Goal: Task Accomplishment & Management: Use online tool/utility

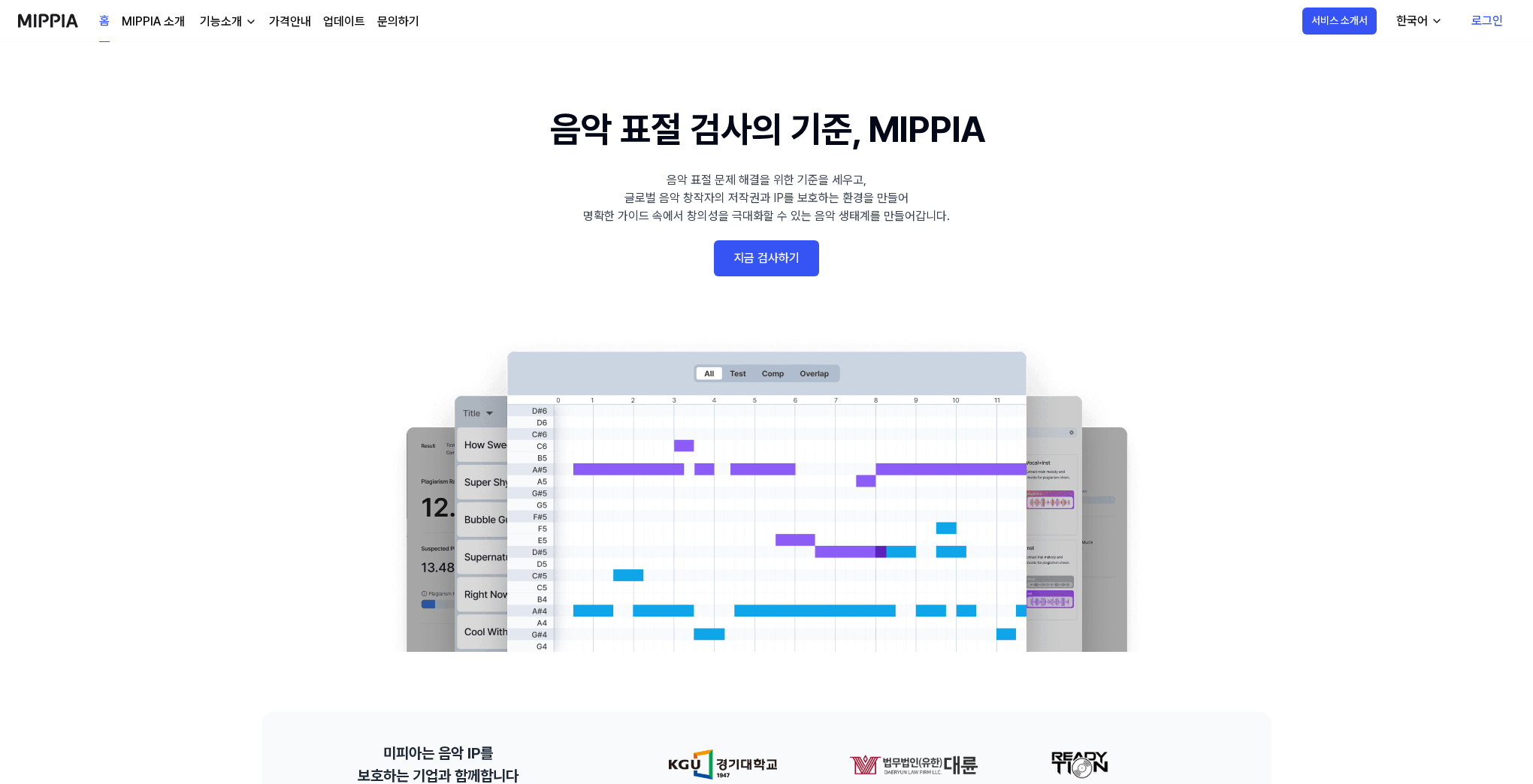
click at [1485, 15] on link "로그인" at bounding box center [1486, 21] width 55 height 42
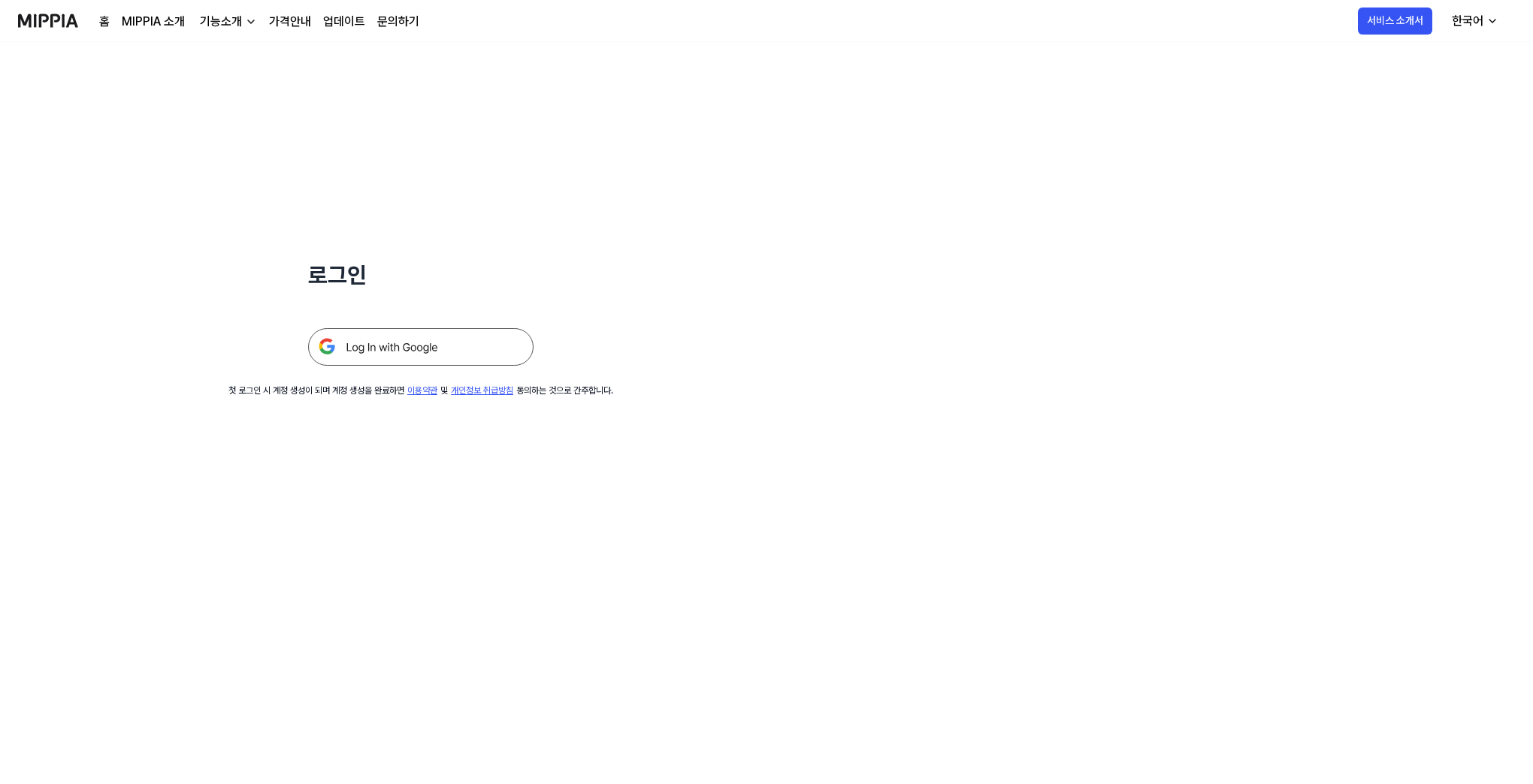
click at [449, 334] on img at bounding box center [420, 347] width 225 height 38
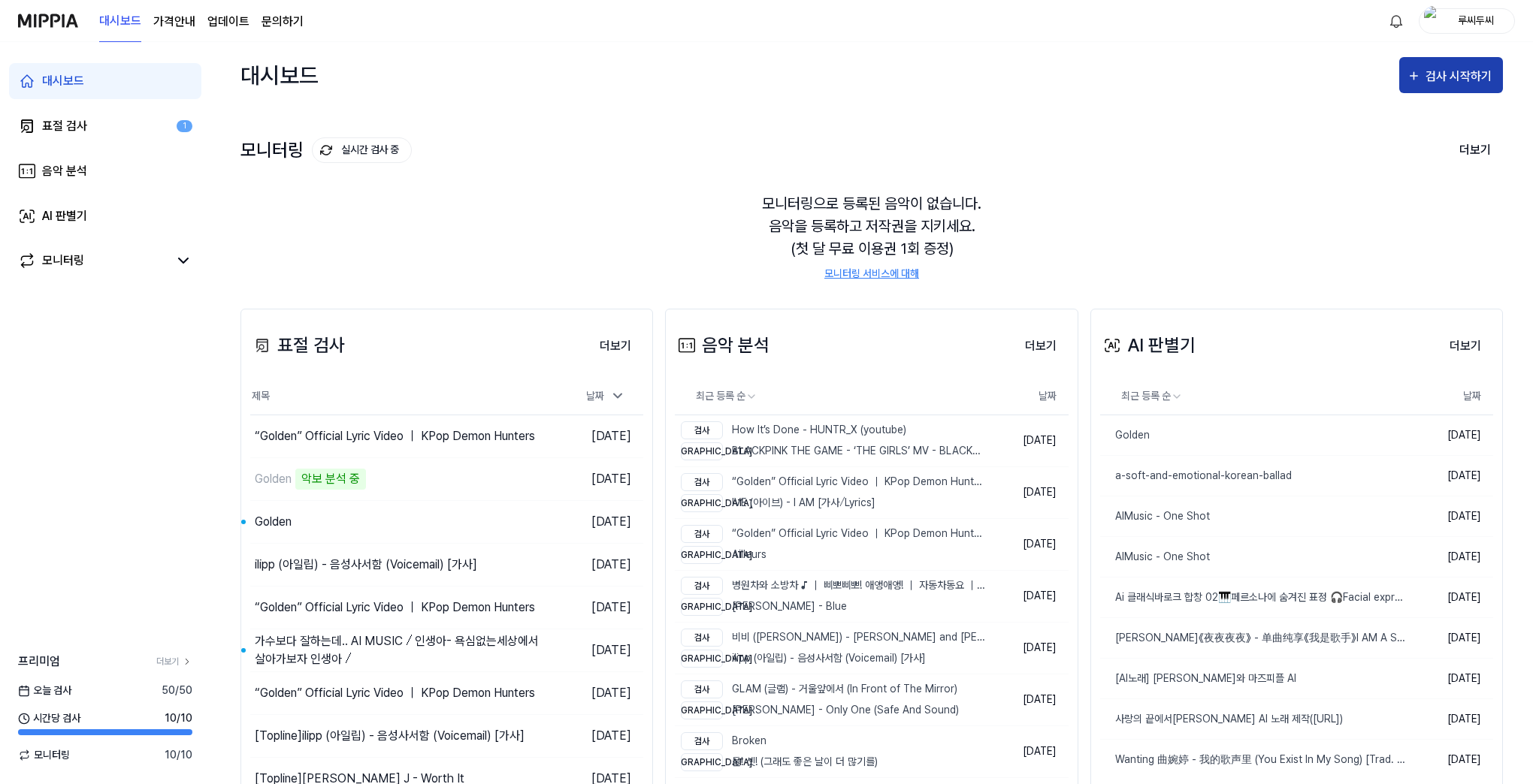
click at [1436, 84] on div "검사 시작하기" at bounding box center [1461, 77] width 70 height 20
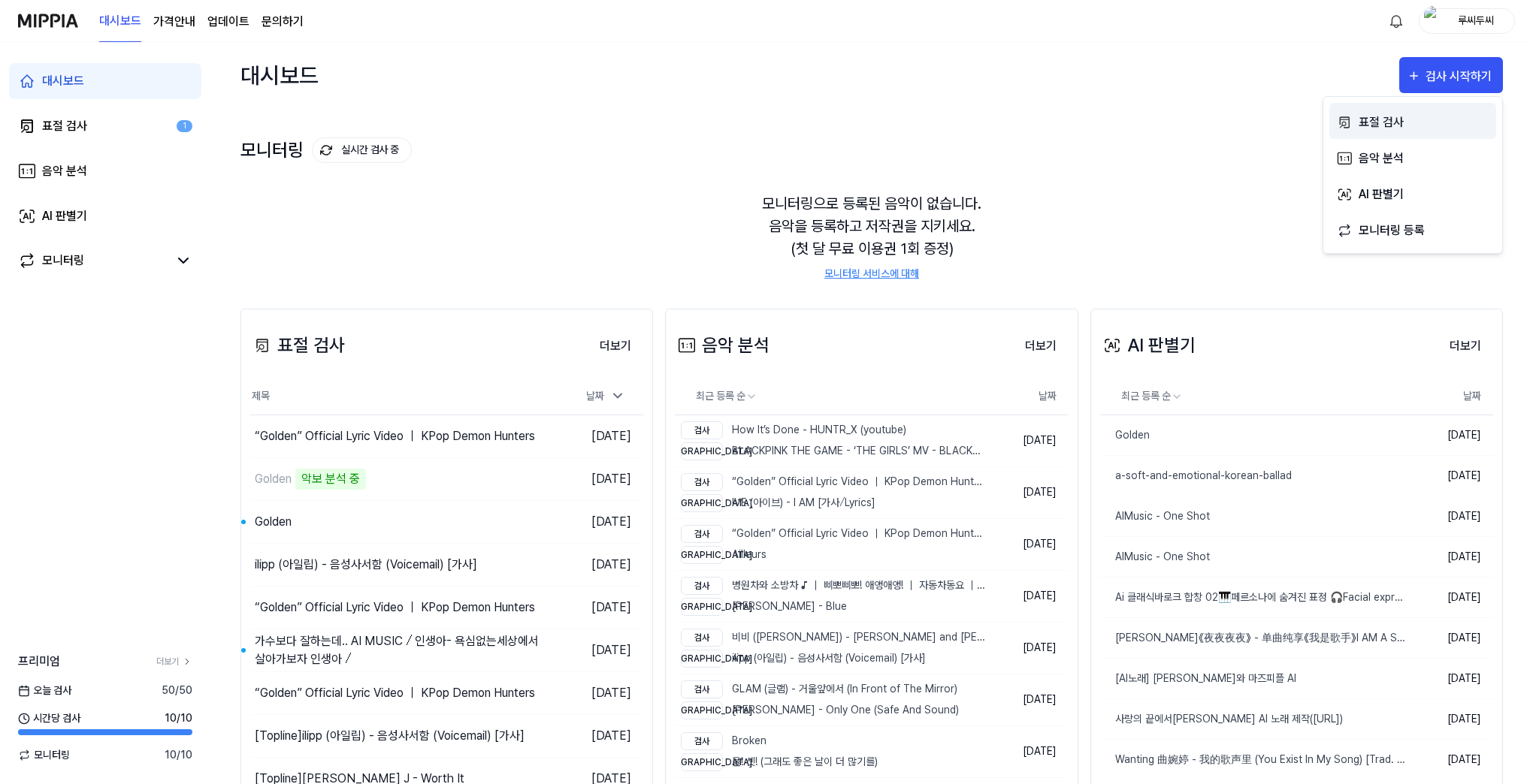
click at [1389, 124] on div "표절 검사" at bounding box center [1424, 122] width 131 height 20
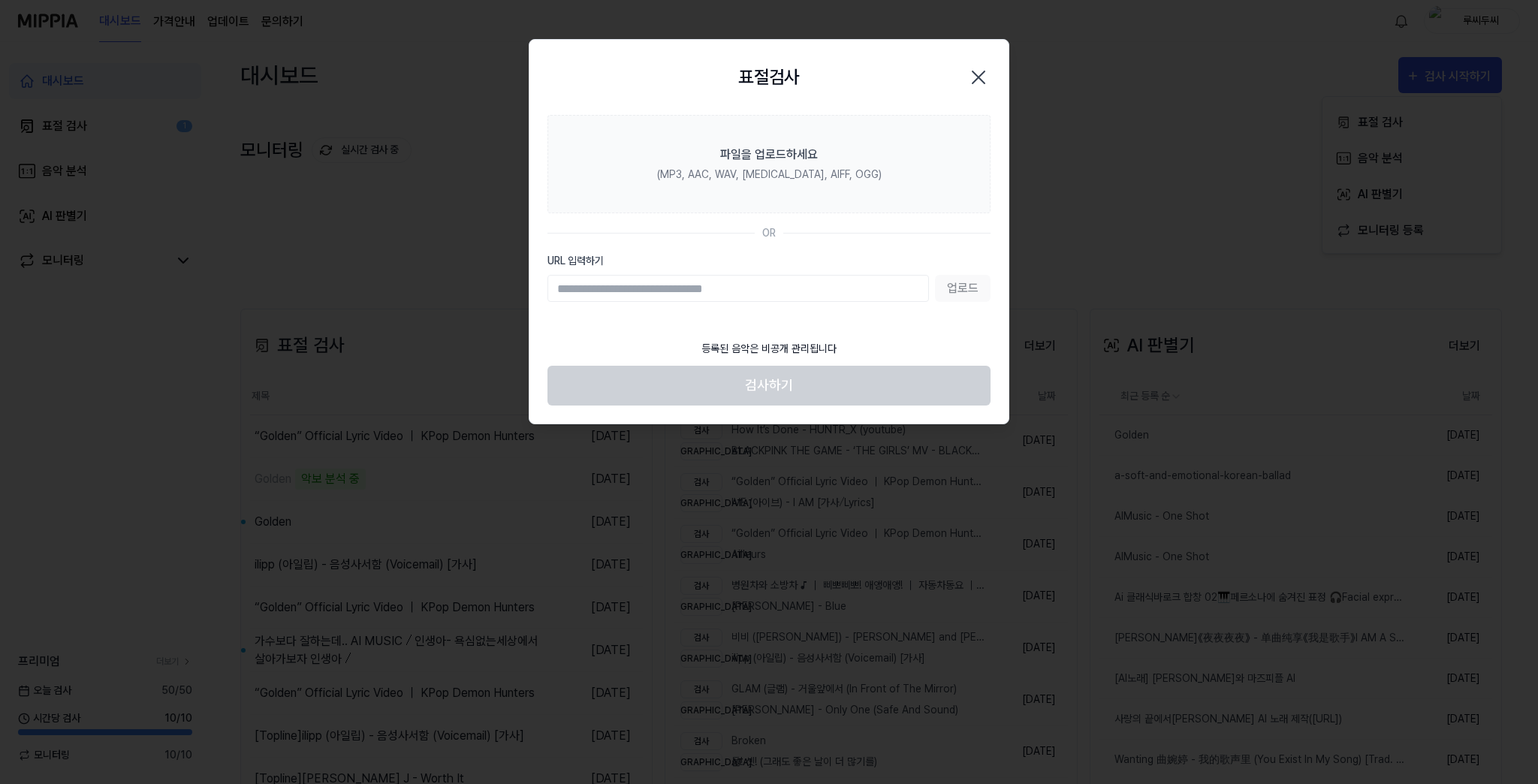
paste input "**********"
type input "**********"
click at [956, 295] on button "업로드" at bounding box center [963, 288] width 55 height 27
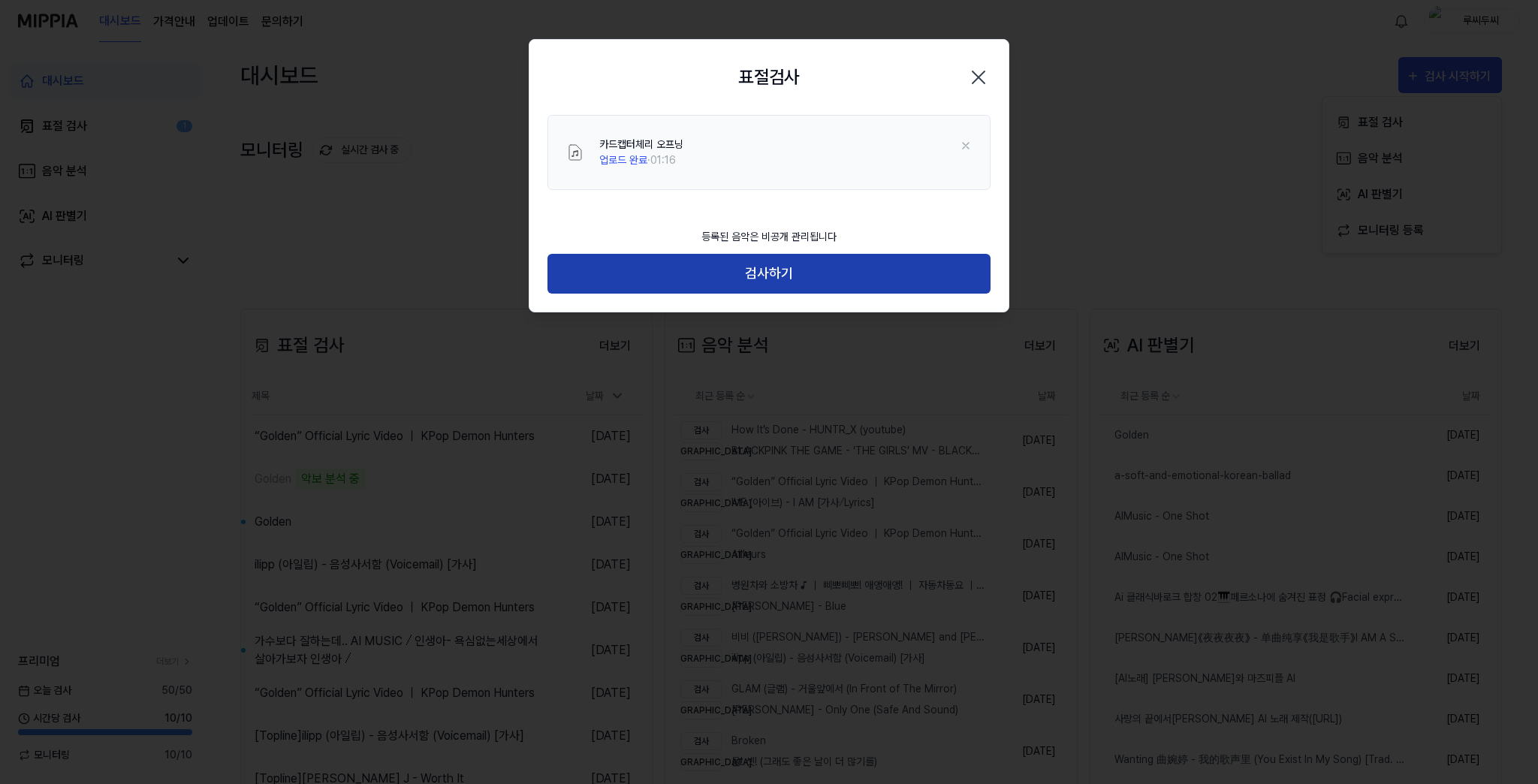
click at [773, 280] on button "검사하기" at bounding box center [769, 274] width 444 height 40
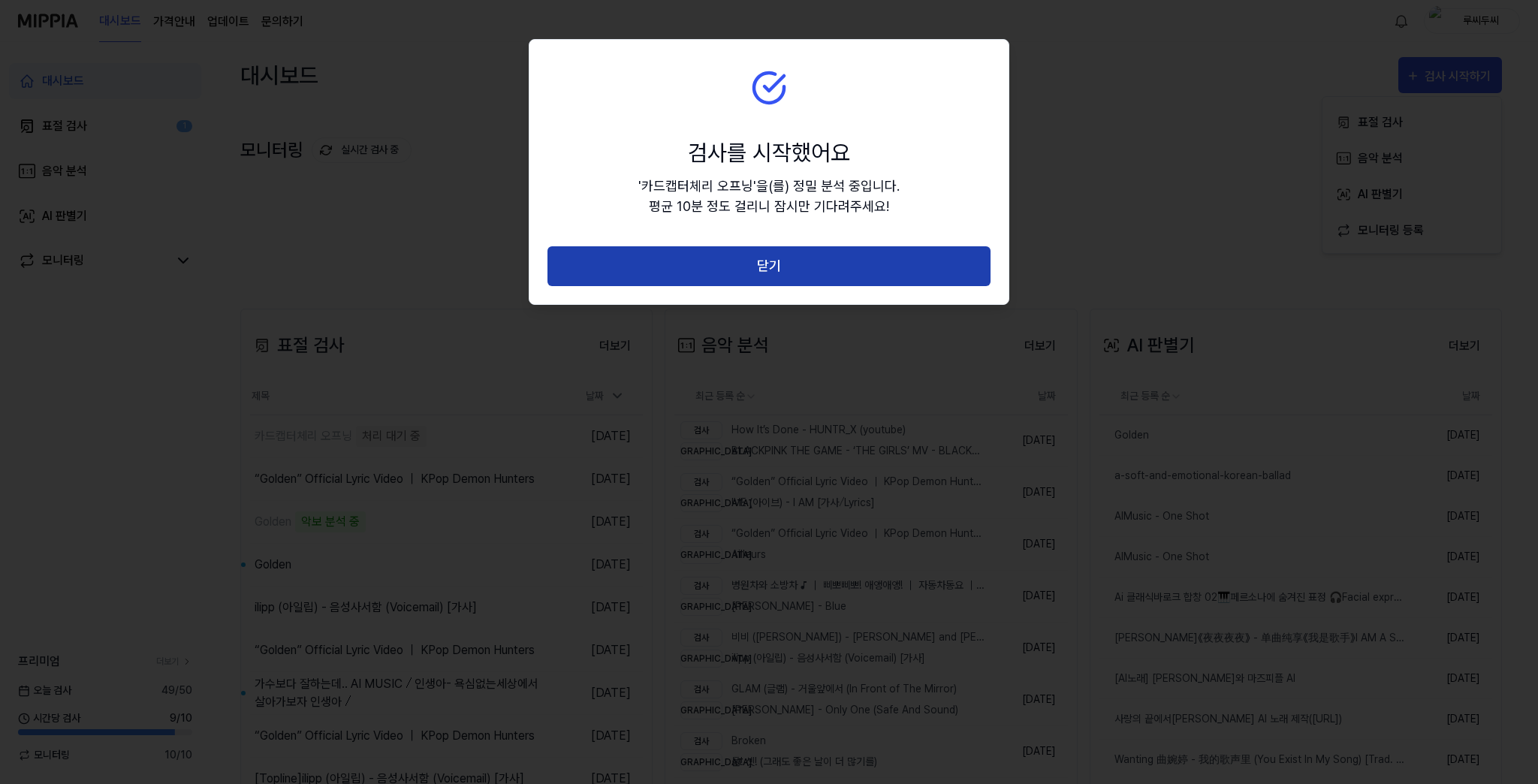
click at [784, 270] on button "닫기" at bounding box center [769, 266] width 444 height 40
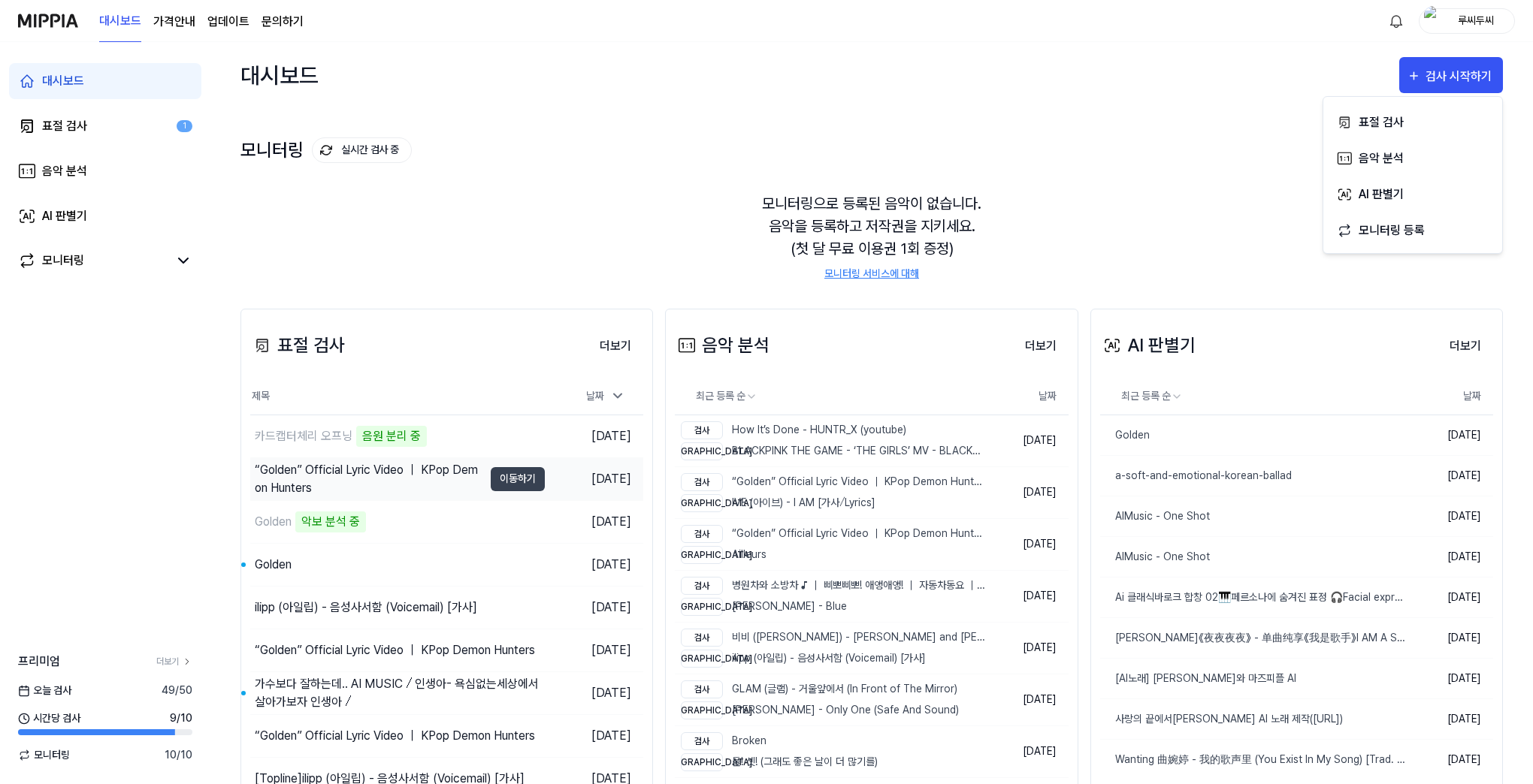
click at [438, 485] on div "“Golden” Official Lyric Video ｜ KPop Demon Hunters" at bounding box center [368, 479] width 228 height 36
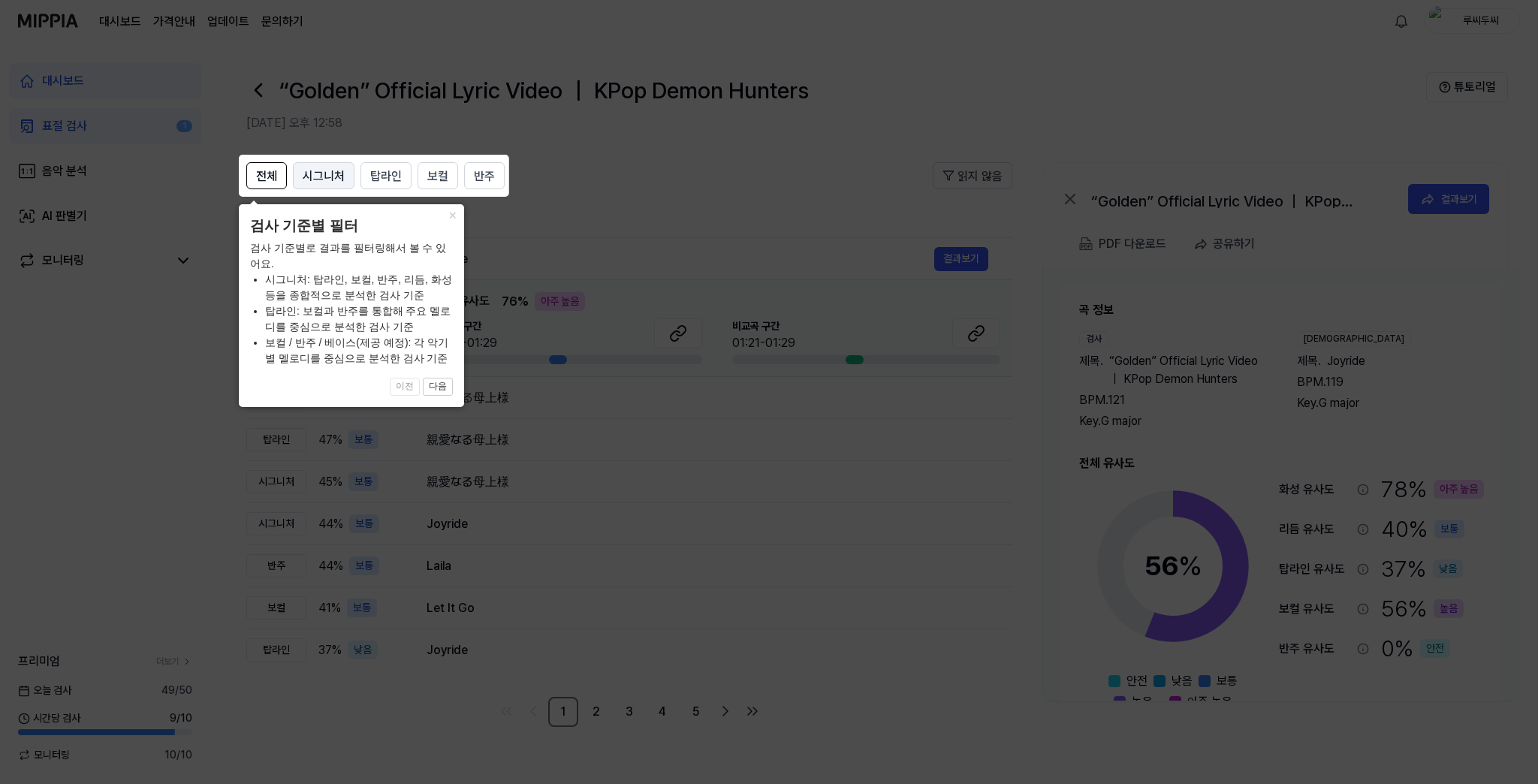
click at [327, 183] on span "시그니처" at bounding box center [324, 176] width 42 height 18
click at [335, 175] on span "시그니처" at bounding box center [324, 176] width 42 height 18
click at [378, 175] on span "탑라인" at bounding box center [385, 176] width 31 height 18
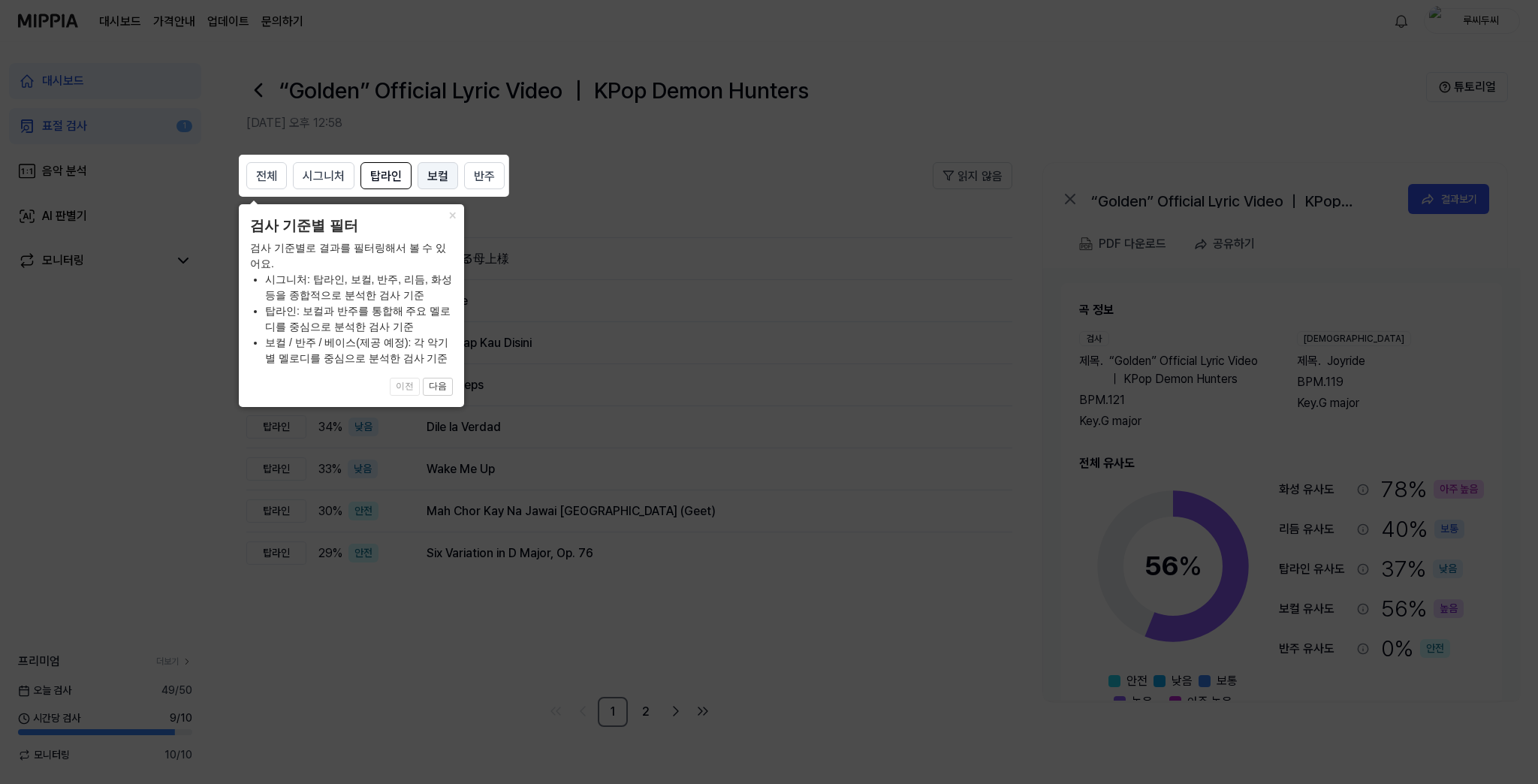
click at [423, 178] on button "보컬" at bounding box center [437, 175] width 40 height 27
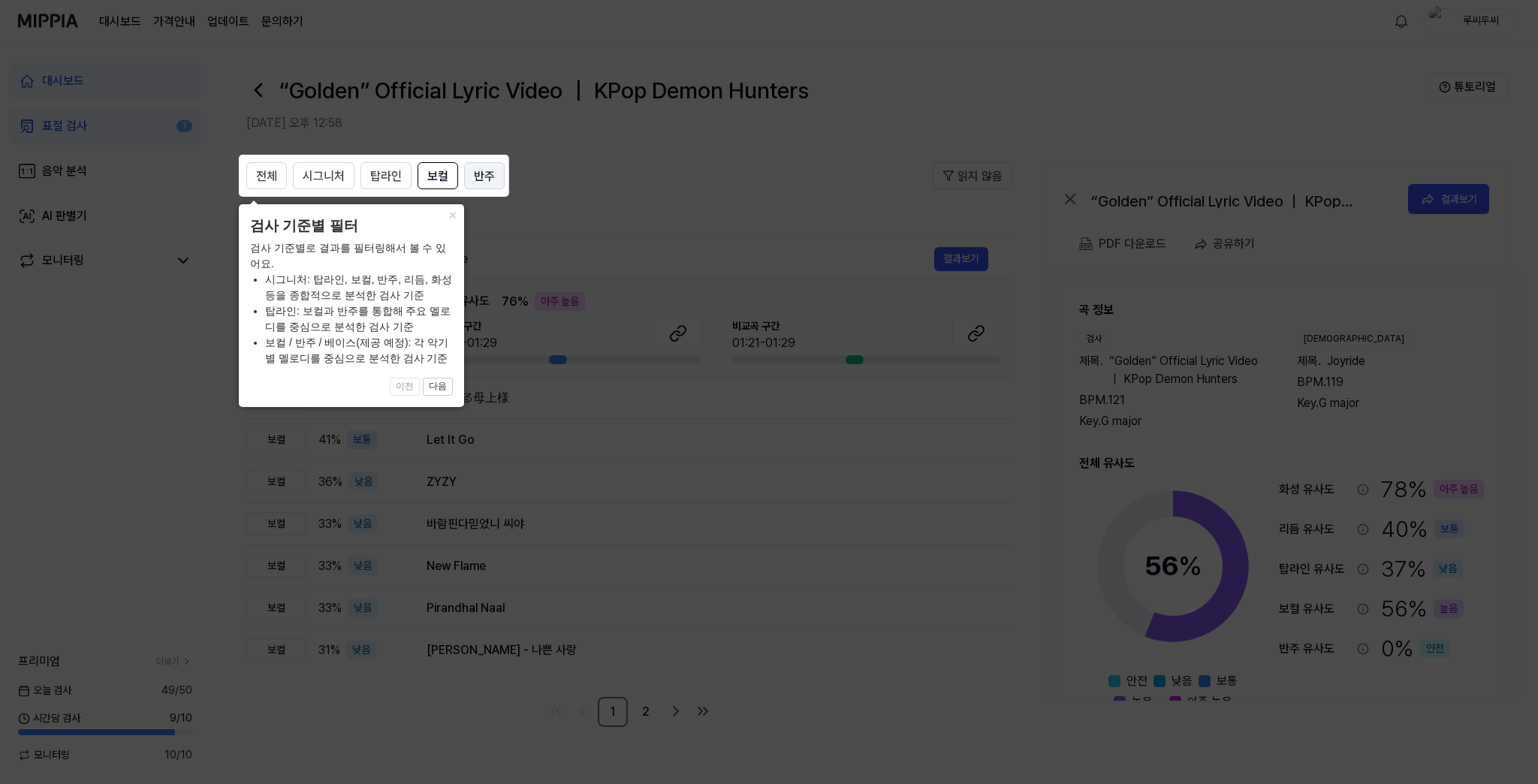
click at [464, 178] on button "반주" at bounding box center [484, 175] width 40 height 27
click at [482, 179] on span "반주" at bounding box center [485, 176] width 21 height 18
click at [432, 392] on button "다음" at bounding box center [438, 387] width 30 height 18
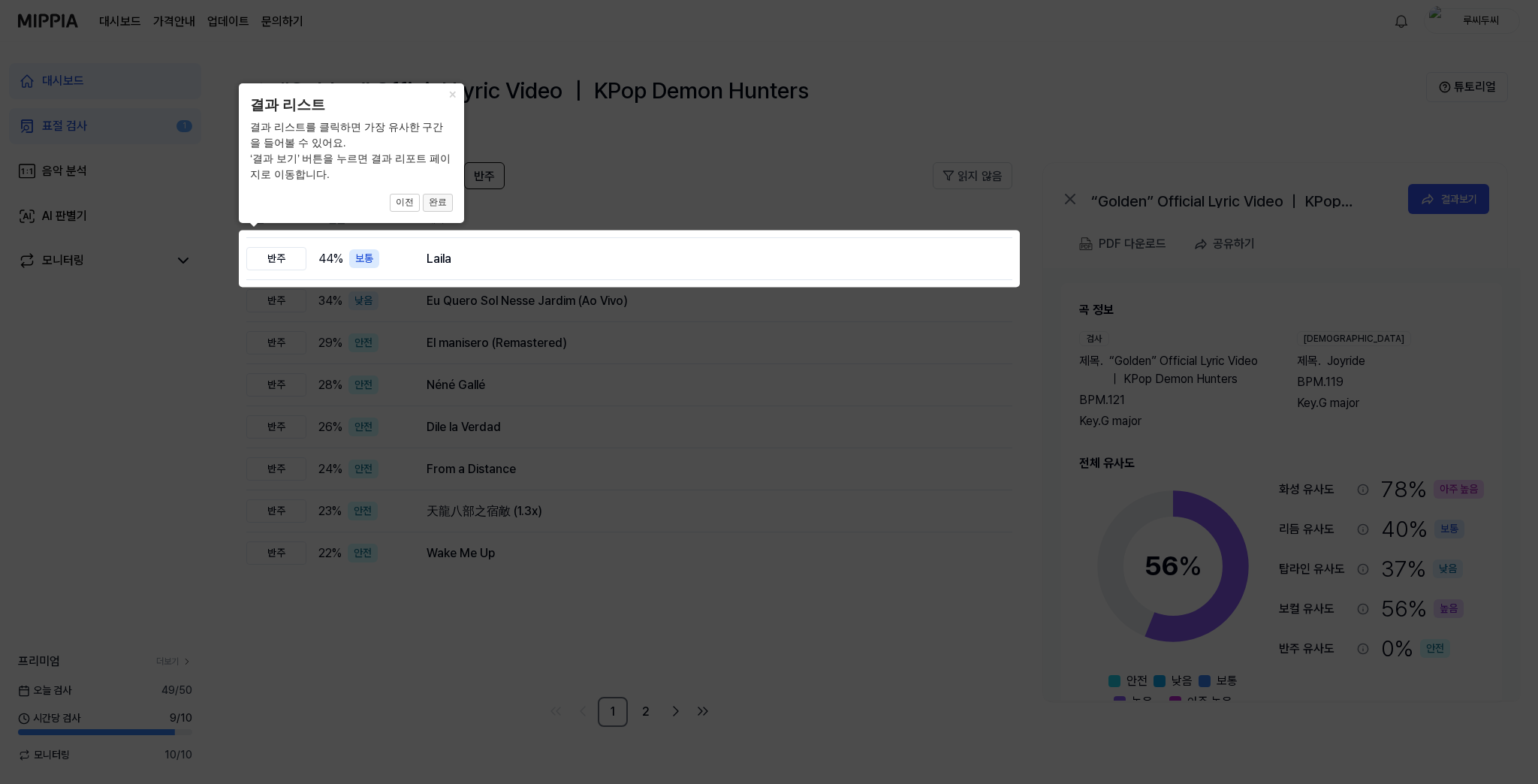
click at [435, 201] on button "완료" at bounding box center [438, 203] width 30 height 18
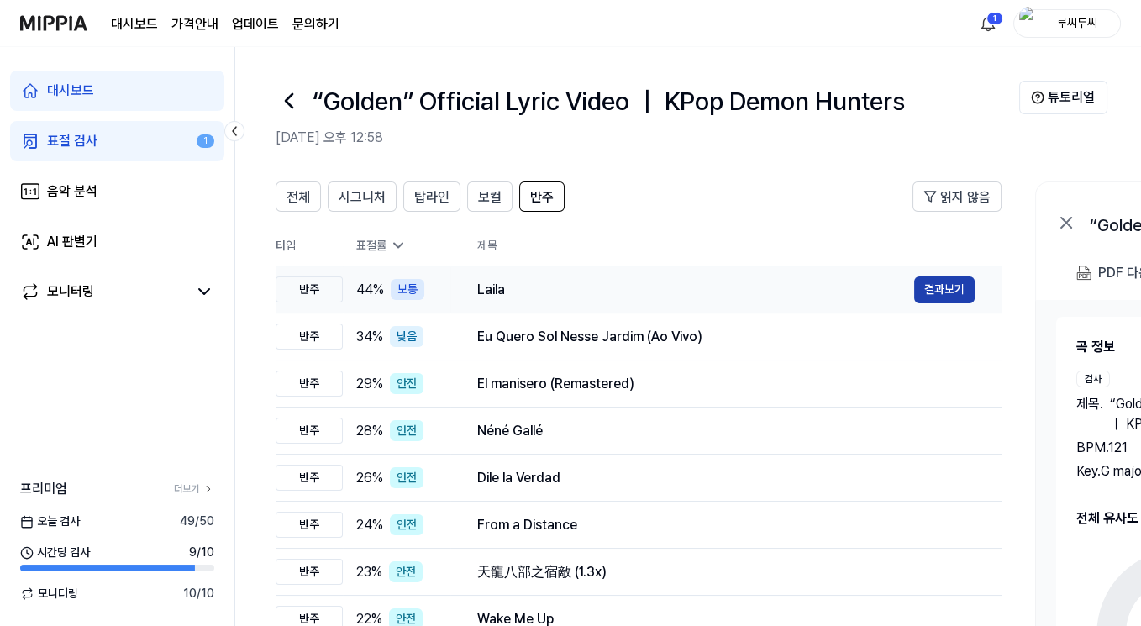
click at [951, 292] on button "결과보기" at bounding box center [944, 289] width 60 height 27
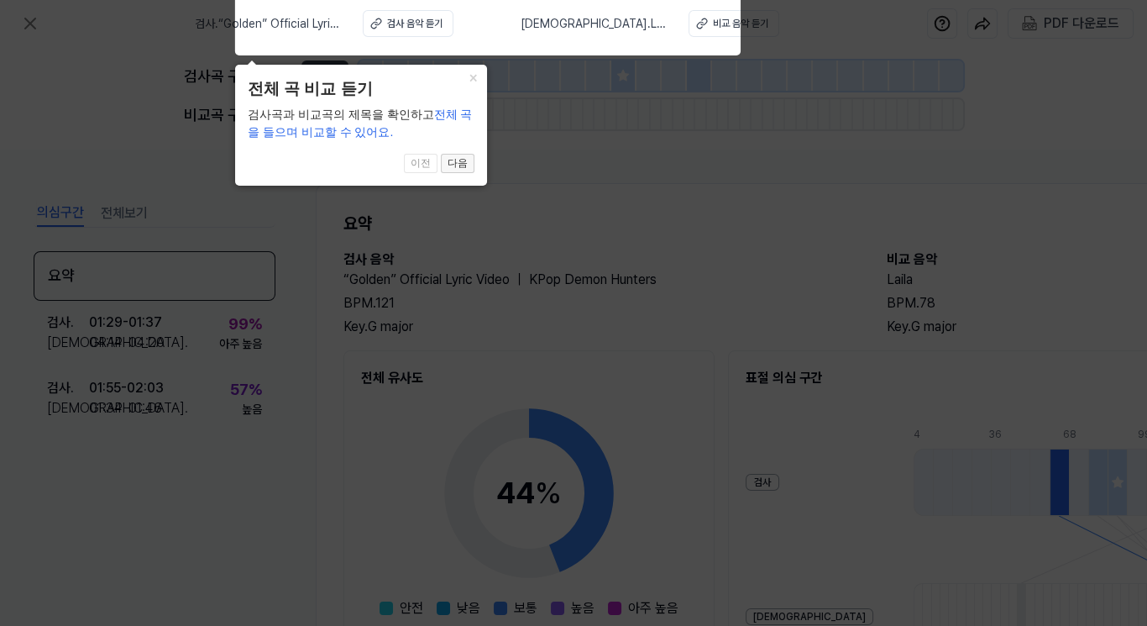
click at [452, 163] on button "다음" at bounding box center [458, 164] width 34 height 20
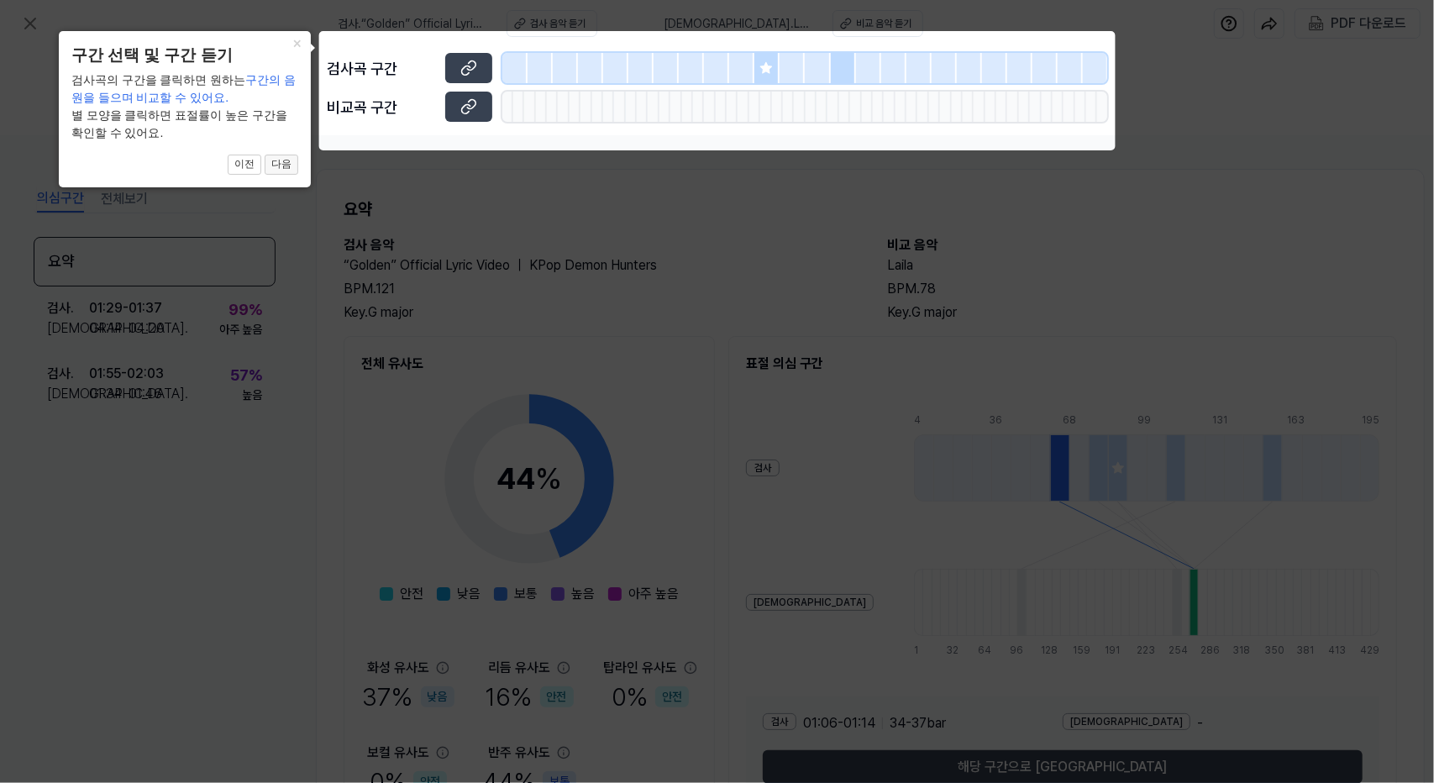
click at [280, 160] on button "다음" at bounding box center [282, 165] width 34 height 20
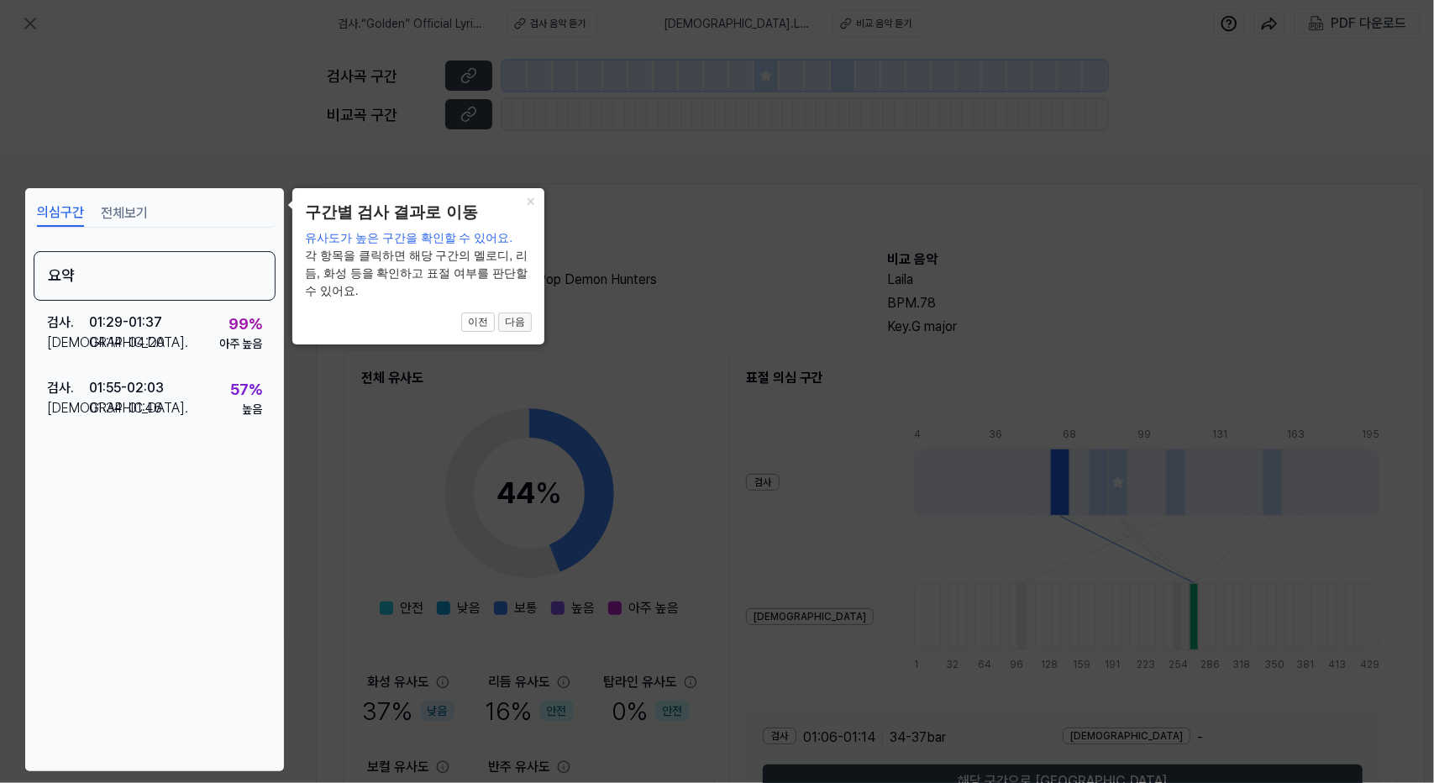
click at [529, 318] on button "다음" at bounding box center [515, 322] width 34 height 20
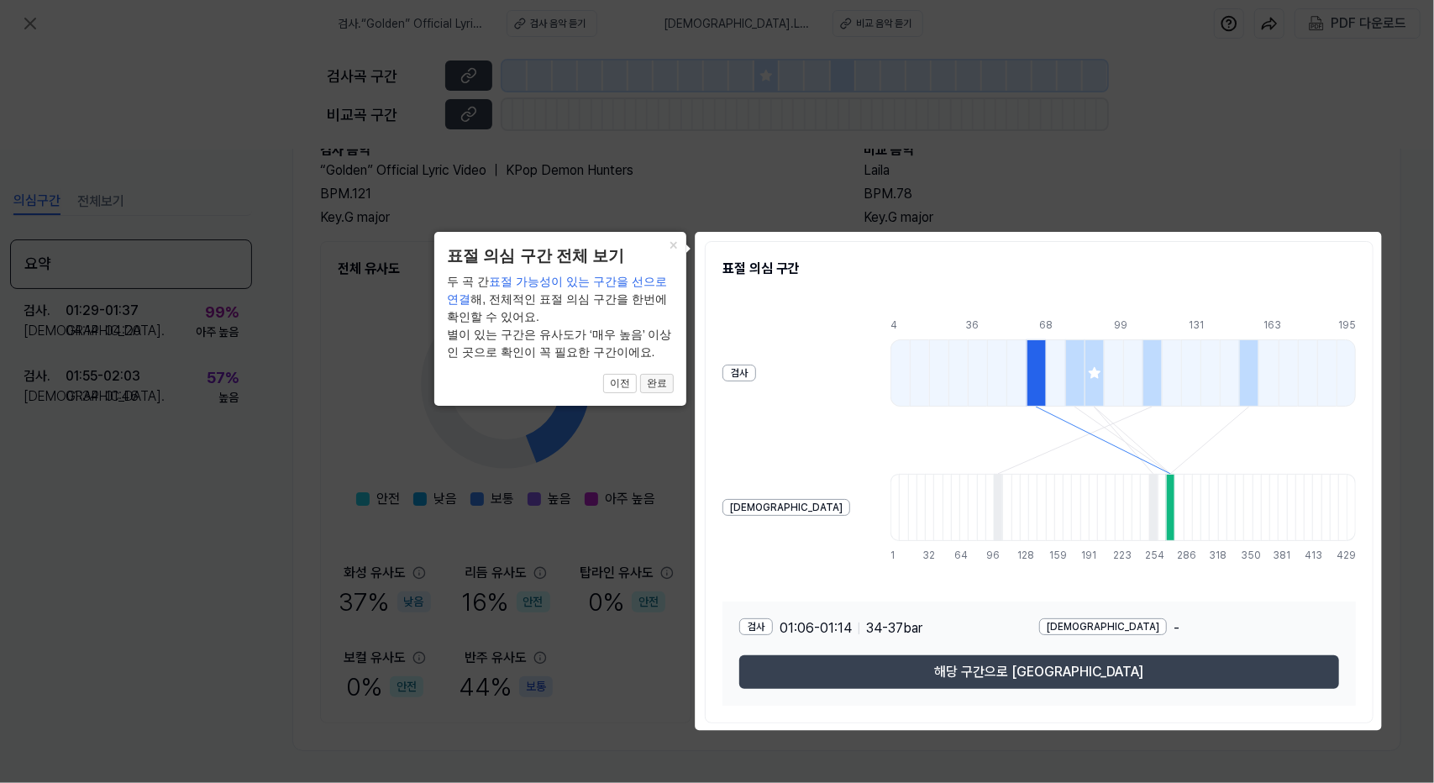
click at [662, 383] on button "완료" at bounding box center [657, 384] width 34 height 20
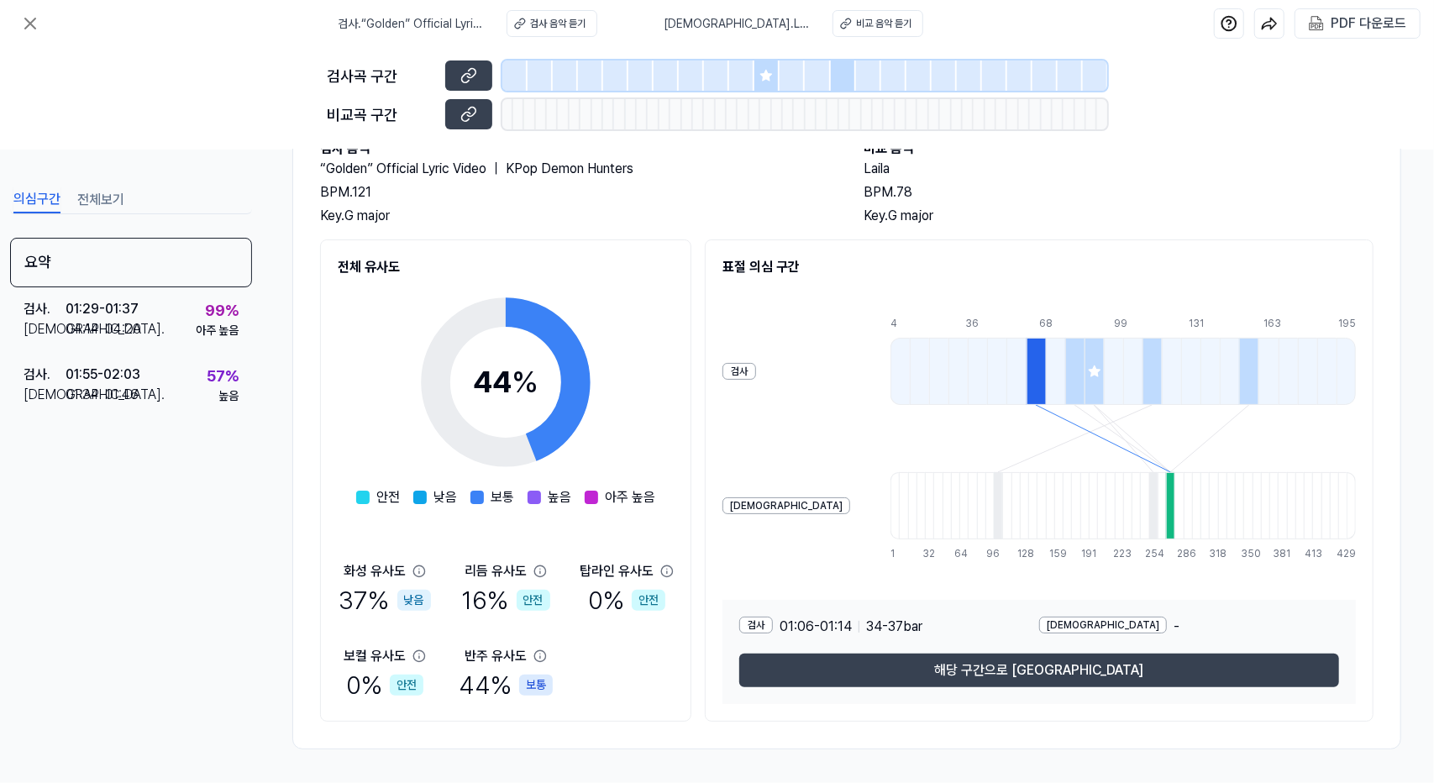
scroll to position [116, 24]
click at [1084, 377] on div at bounding box center [1093, 371] width 19 height 67
click at [1093, 654] on button "해당 구간으로 [GEOGRAPHIC_DATA]" at bounding box center [1039, 671] width 600 height 34
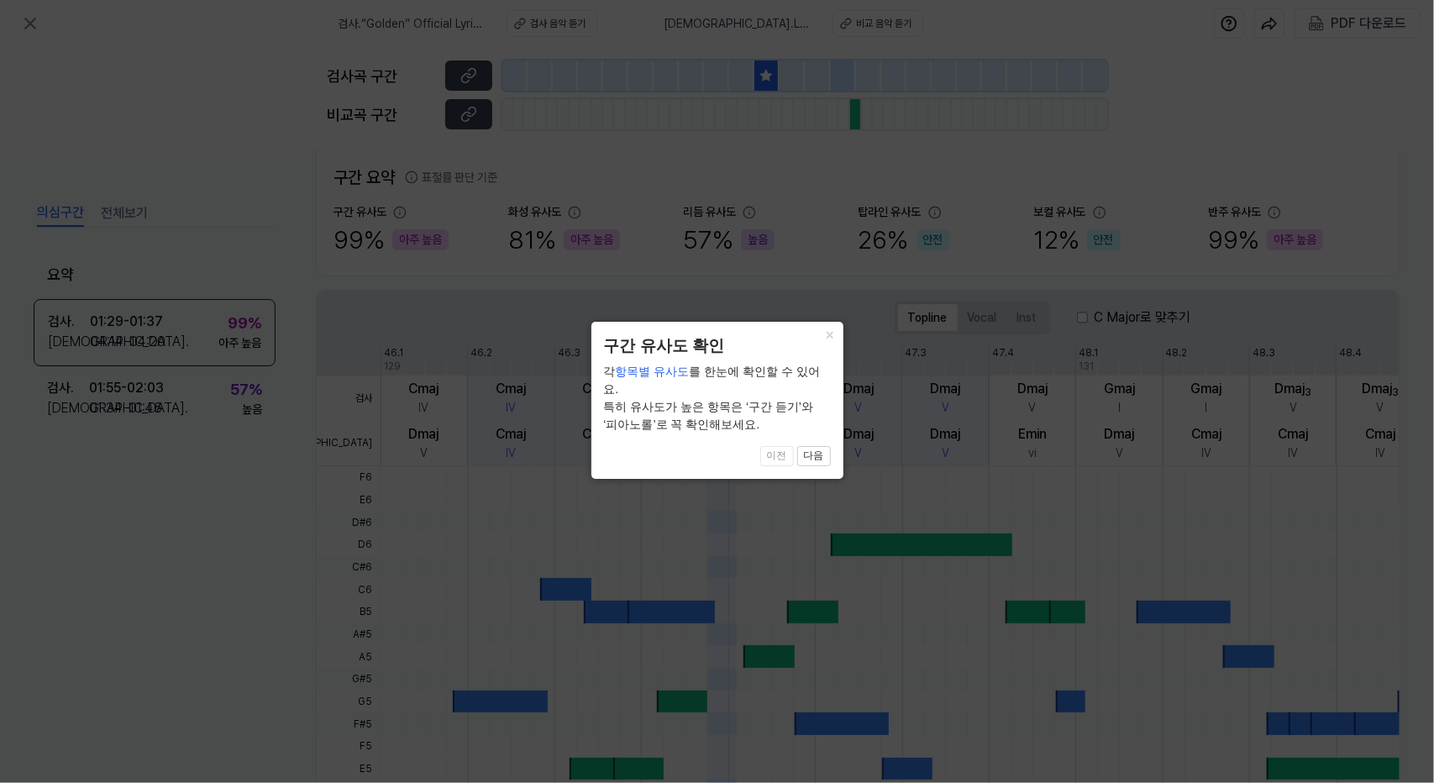
scroll to position [302, 0]
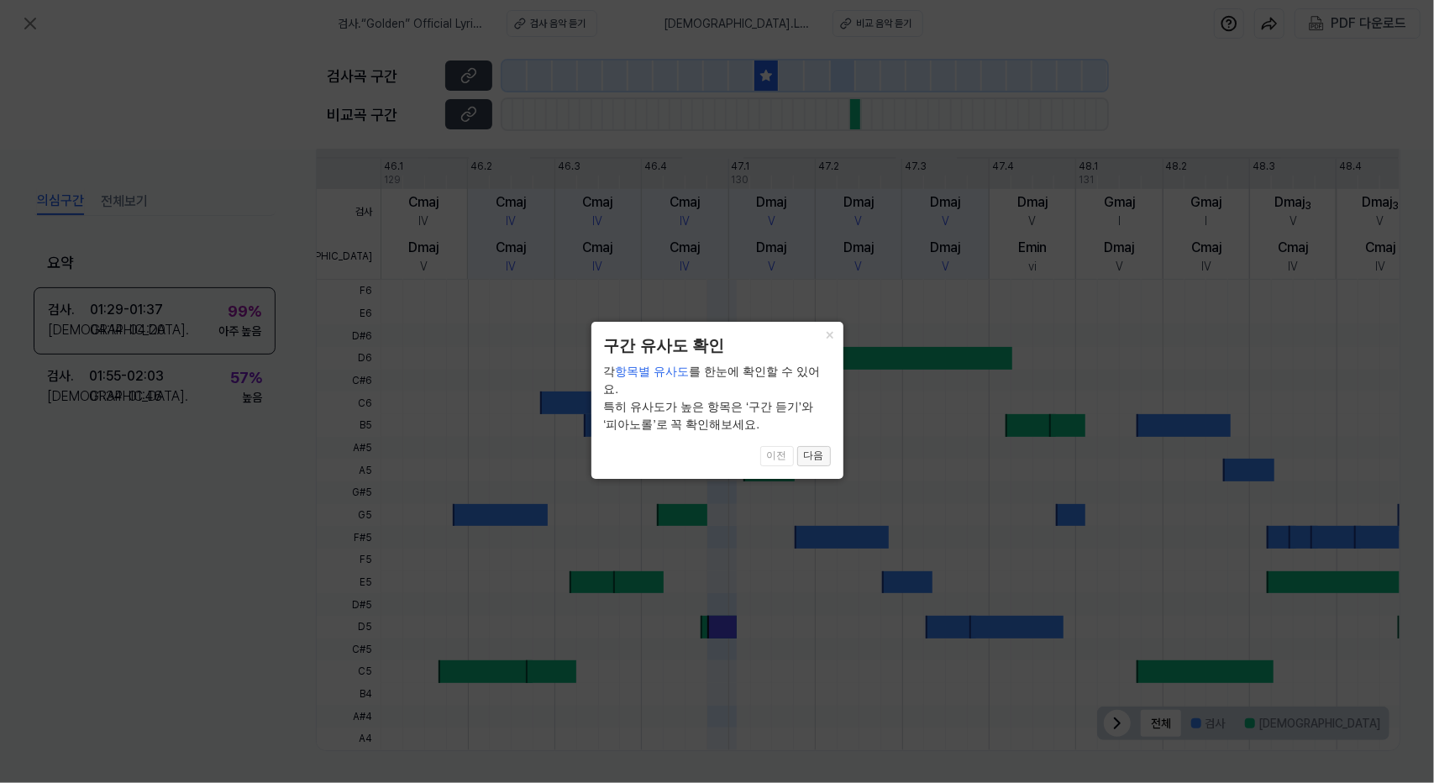
click at [820, 446] on button "다음" at bounding box center [814, 456] width 34 height 20
